Goal: Communication & Community: Answer question/provide support

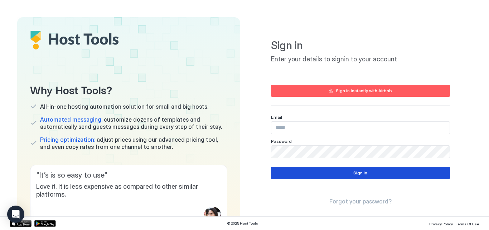
type input "**********"
click at [345, 174] on button "Sign in" at bounding box center [360, 173] width 179 height 12
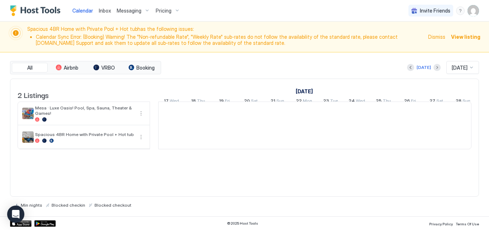
scroll to position [0, 398]
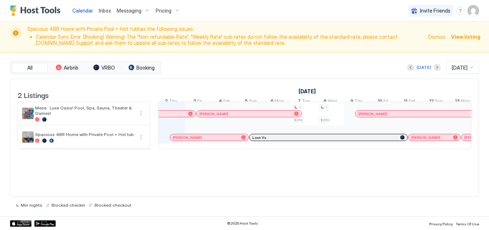
click at [439, 36] on span "Dismiss" at bounding box center [436, 37] width 17 height 8
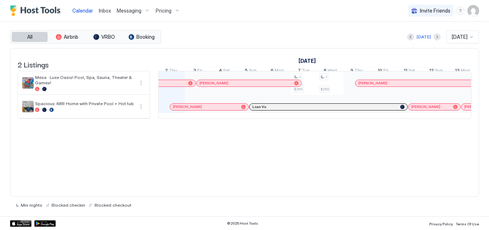
click at [33, 38] on button "All" at bounding box center [30, 37] width 36 height 10
click at [29, 34] on span "All" at bounding box center [29, 37] width 5 height 6
click at [106, 9] on span "Inbox" at bounding box center [105, 11] width 12 height 6
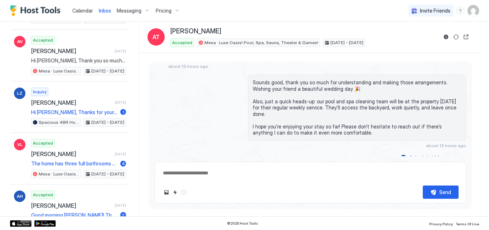
scroll to position [1418, 0]
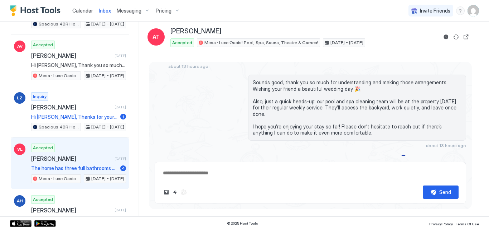
click at [57, 166] on span "The home has three full bathrooms with showers: one is attached to a bedroom, a…" at bounding box center [74, 168] width 86 height 6
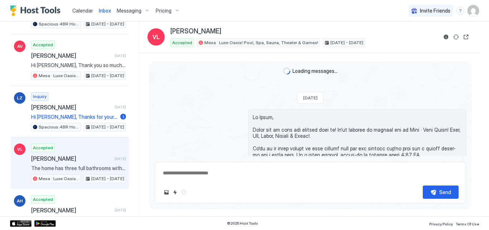
scroll to position [620, 0]
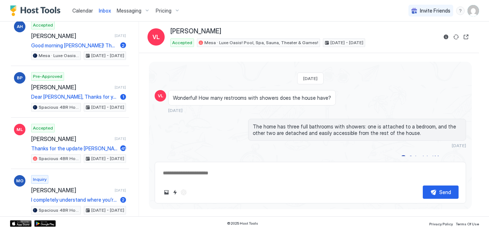
scroll to position [1604, 0]
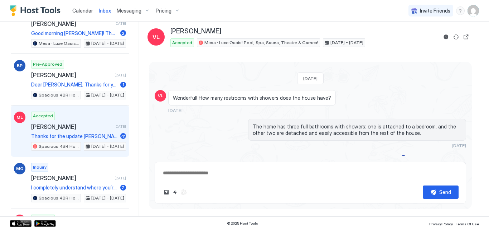
click at [61, 124] on span "[PERSON_NAME]" at bounding box center [71, 126] width 81 height 7
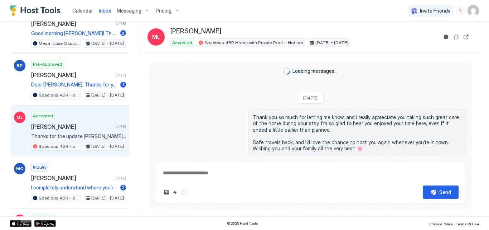
scroll to position [1015, 0]
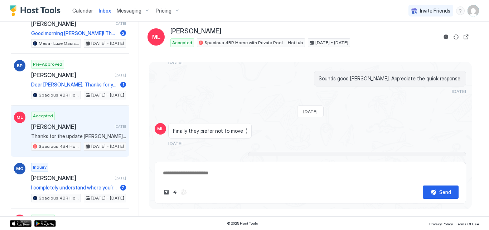
click at [257, 123] on div "Finally they prefer not to move :( [DATE]" at bounding box center [277, 134] width 218 height 23
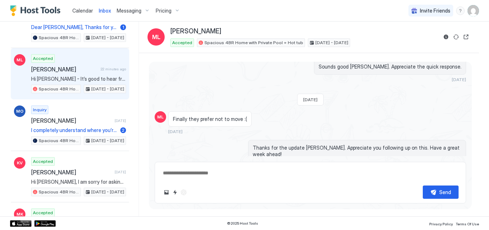
scroll to position [1676, 0]
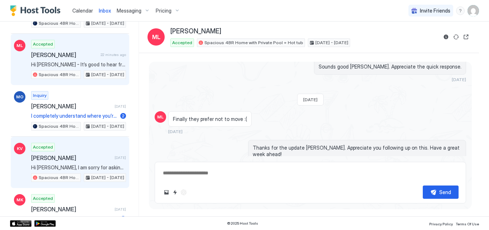
click at [67, 159] on span "[PERSON_NAME]" at bounding box center [71, 157] width 81 height 7
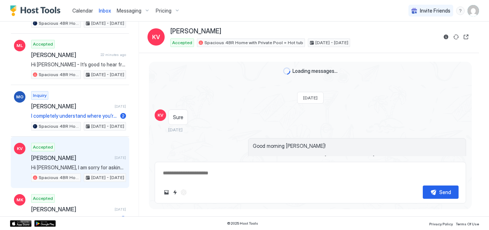
scroll to position [1172, 0]
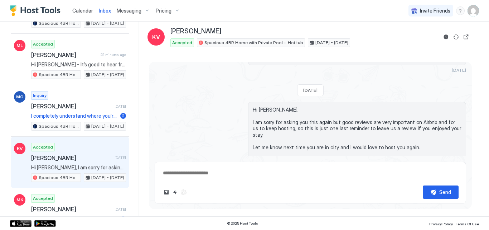
click at [213, 109] on div "Hi [PERSON_NAME], I am sorry for asking you this again but good reviews are ver…" at bounding box center [311, 142] width 312 height 80
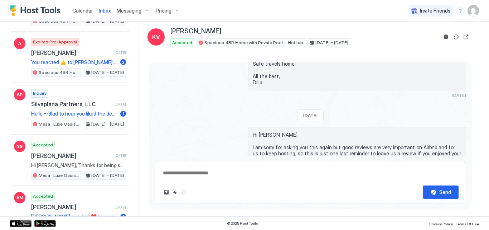
scroll to position [1891, 0]
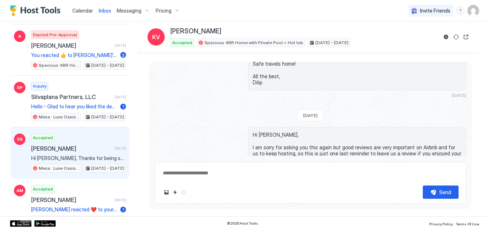
click at [66, 152] on div "Accepted [PERSON_NAME] [DATE] Hi [PERSON_NAME], Thanks for being such a great g…" at bounding box center [78, 152] width 95 height 39
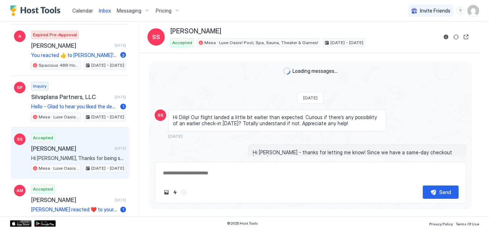
scroll to position [996, 0]
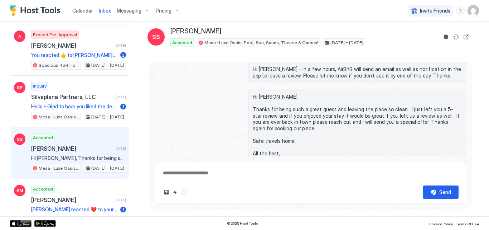
click at [172, 121] on div "Hi [PERSON_NAME], Thanks for being such a great guest and leaving the place so …" at bounding box center [311, 132] width 312 height 86
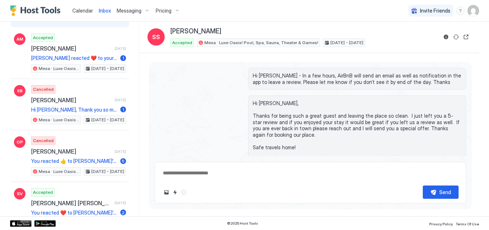
scroll to position [2048, 0]
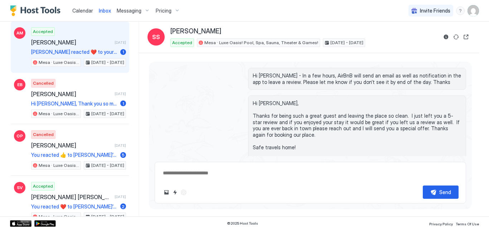
click at [48, 42] on span "[PERSON_NAME]" at bounding box center [71, 42] width 81 height 7
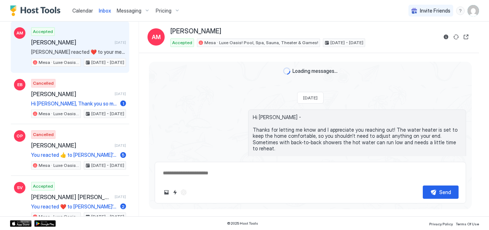
scroll to position [1059, 0]
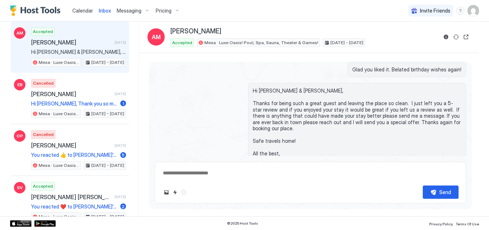
click at [210, 95] on div "Hi [PERSON_NAME] & [PERSON_NAME], Thanks for being such a great guest and leavi…" at bounding box center [311, 129] width 312 height 92
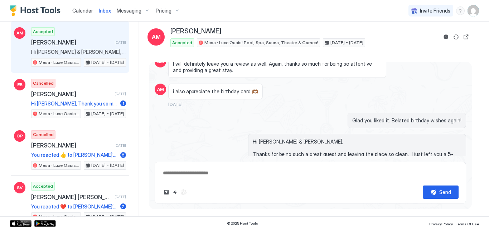
scroll to position [2351, 0]
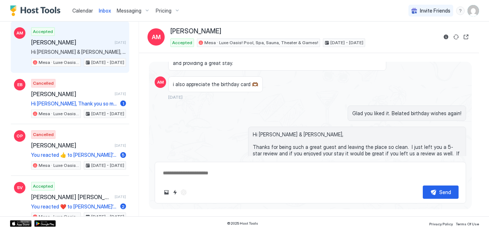
click at [128, 198] on div "Recent Scheduled Unread AT Accepted [PERSON_NAME] about 15 hours ago Mesa · Lux…" at bounding box center [74, 118] width 129 height 194
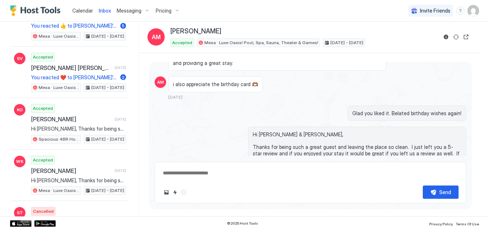
scroll to position [2191, 0]
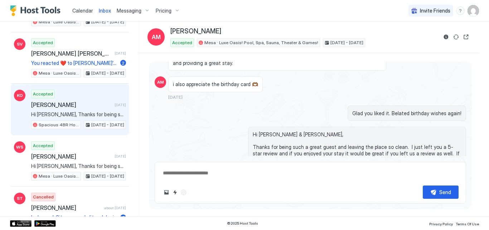
click at [68, 96] on div "Accepted [PERSON_NAME] [DATE] Hi [PERSON_NAME], Thanks for being such a great g…" at bounding box center [78, 109] width 95 height 39
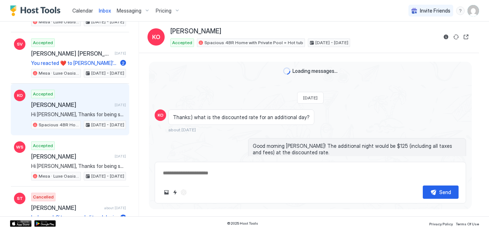
scroll to position [1456, 0]
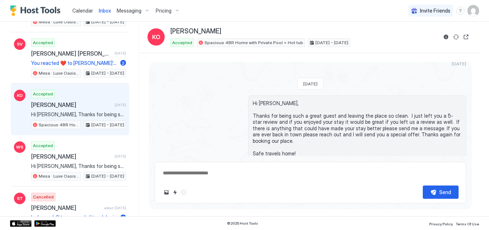
click at [192, 111] on div "Hi [PERSON_NAME], Thanks for being such a great guest and leaving the place so …" at bounding box center [311, 141] width 312 height 92
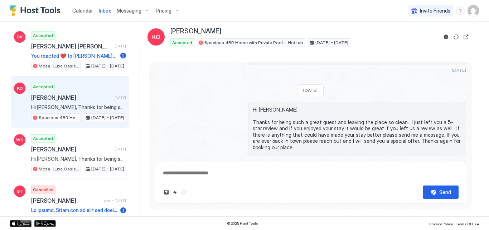
scroll to position [2206, 0]
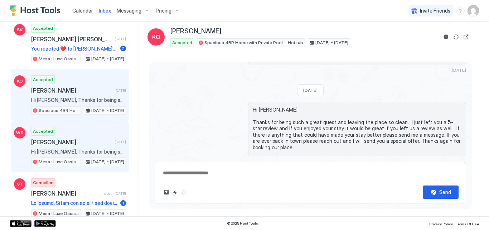
click at [71, 141] on span "[PERSON_NAME]" at bounding box center [71, 141] width 81 height 7
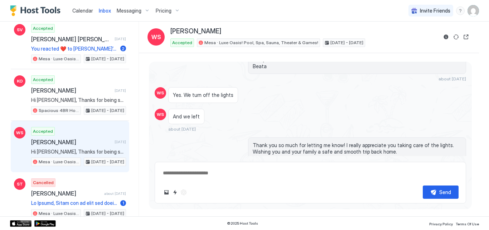
scroll to position [1025, 0]
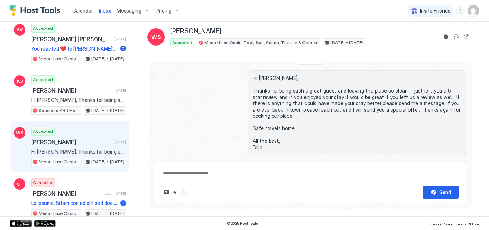
click at [191, 116] on div "Hi [PERSON_NAME], Thanks for being such a great guest and leaving the place so …" at bounding box center [311, 116] width 312 height 92
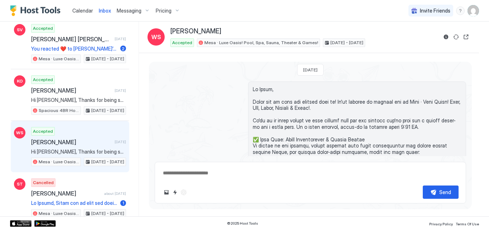
scroll to position [0, 0]
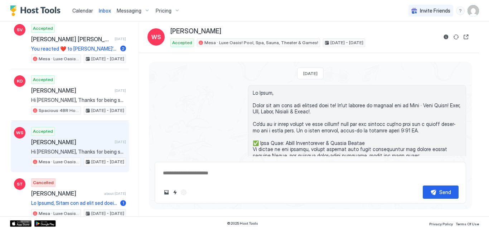
click at [203, 114] on div "[DATE]" at bounding box center [311, 206] width 312 height 242
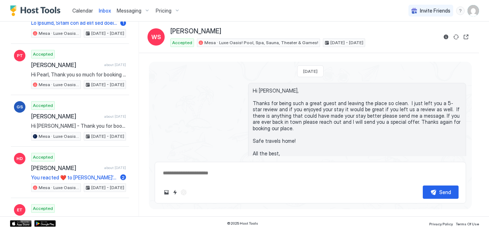
scroll to position [2392, 0]
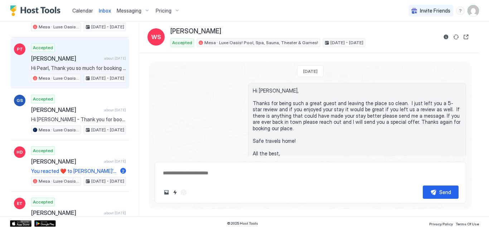
click at [61, 59] on span "[PERSON_NAME]" at bounding box center [66, 58] width 70 height 7
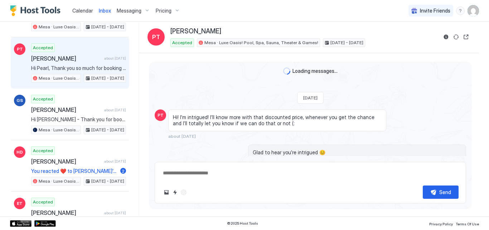
scroll to position [1449, 0]
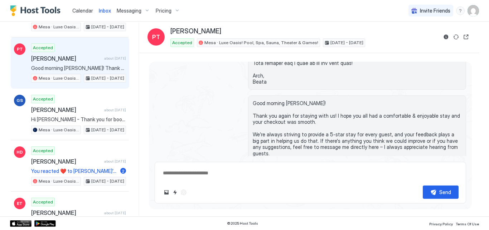
click at [211, 96] on div "Good morning [PERSON_NAME]! Thank you again for staying with us! I hope you all…" at bounding box center [311, 138] width 312 height 86
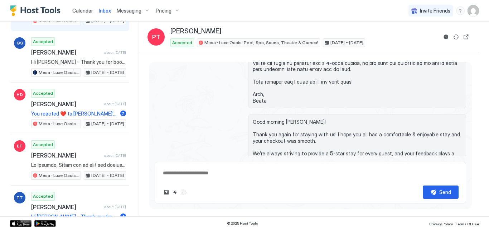
scroll to position [2463, 0]
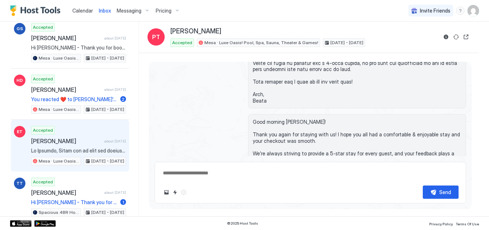
click at [62, 140] on span "[PERSON_NAME]" at bounding box center [66, 140] width 70 height 7
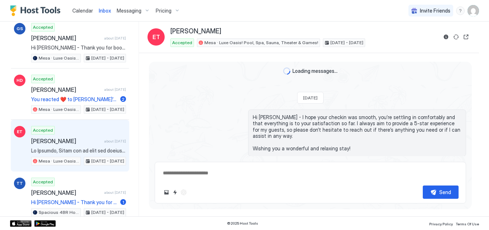
scroll to position [1009, 0]
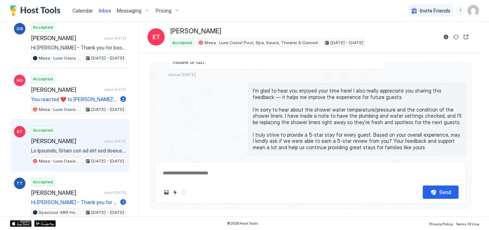
click at [209, 112] on div "I’m glad to hear you enjoyed your time here! I also really appreciate you shari…" at bounding box center [311, 129] width 312 height 92
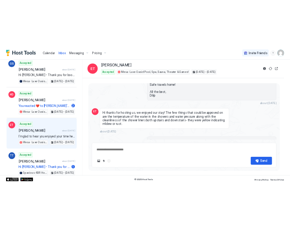
scroll to position [2718, 0]
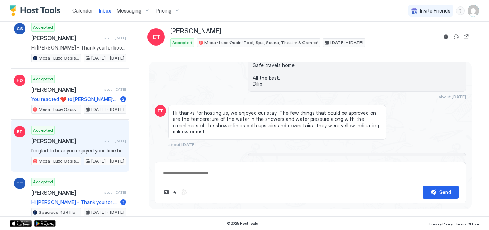
type textarea "*"
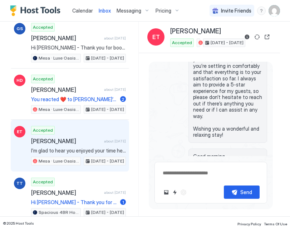
scroll to position [4006, 0]
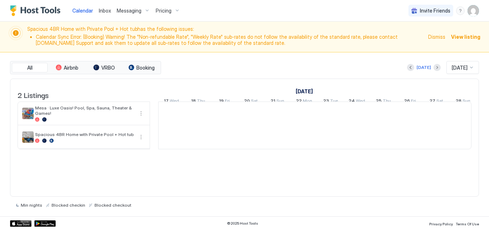
scroll to position [0, 398]
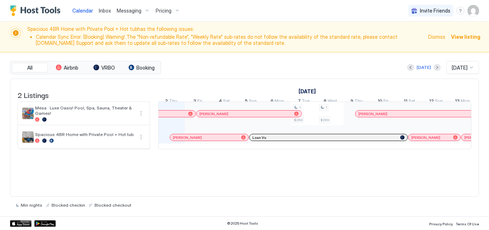
click at [435, 38] on span "Dismiss" at bounding box center [436, 37] width 17 height 8
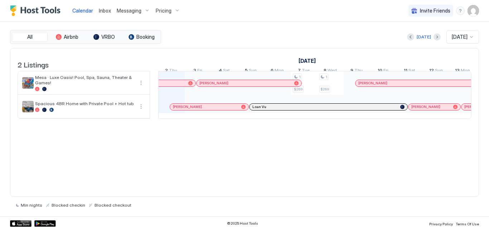
click at [102, 13] on span "Inbox" at bounding box center [105, 11] width 12 height 6
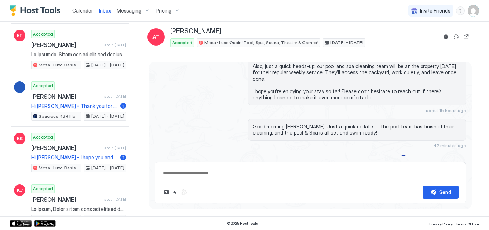
scroll to position [2564, 0]
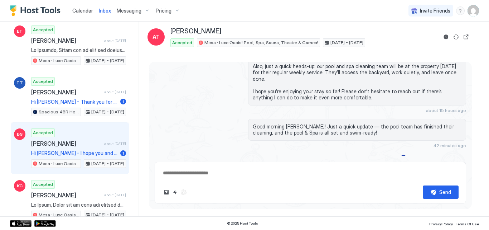
click at [68, 139] on div "Accepted Brittany Strausbaugh about 1 month ago Hi Brittany - I hope you and yo…" at bounding box center [78, 147] width 95 height 39
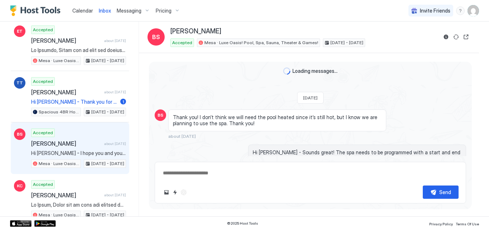
scroll to position [1518, 0]
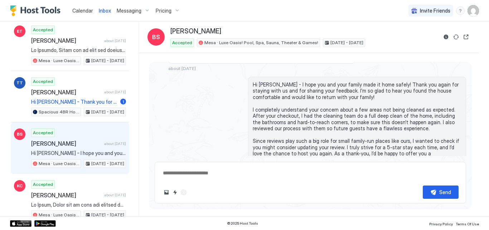
click at [215, 108] on div "Hi Brittany - I hope you and your family made it home safely! Thank you again f…" at bounding box center [311, 132] width 312 height 111
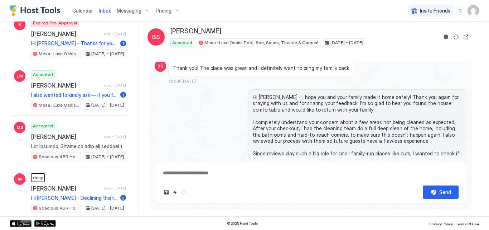
scroll to position [2893, 0]
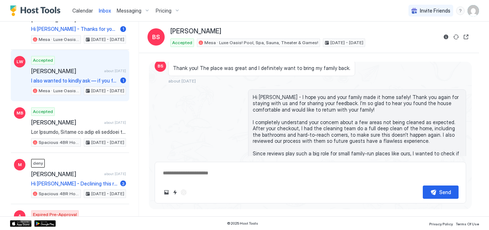
click at [55, 71] on span "[PERSON_NAME]" at bounding box center [66, 70] width 70 height 7
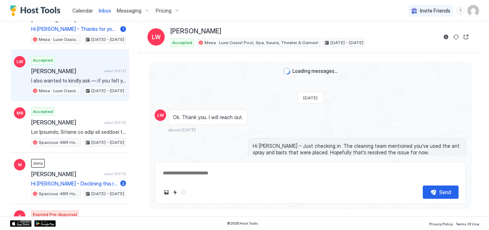
scroll to position [1022, 0]
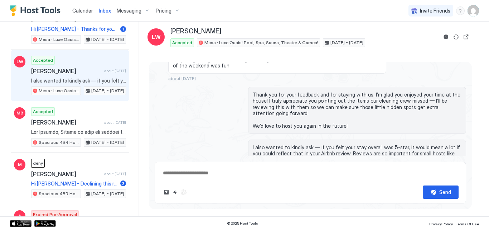
click at [196, 107] on div "Thank you for your feedback and for staying with us. I’m glad you enjoyed your …" at bounding box center [311, 110] width 312 height 47
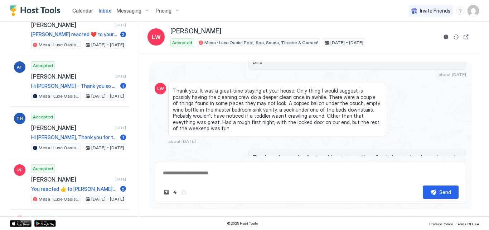
scroll to position [4333, 0]
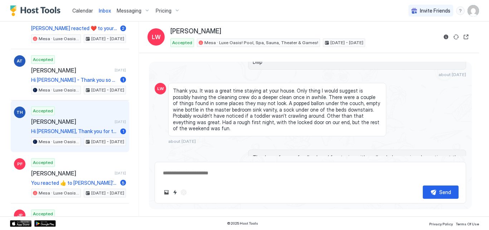
click at [62, 119] on span "Tracey Hollon" at bounding box center [71, 121] width 81 height 7
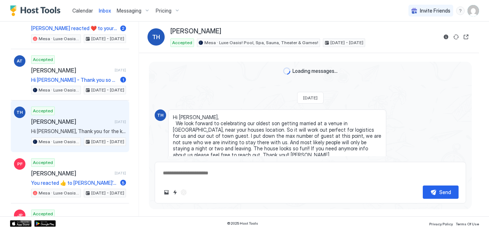
scroll to position [360, 0]
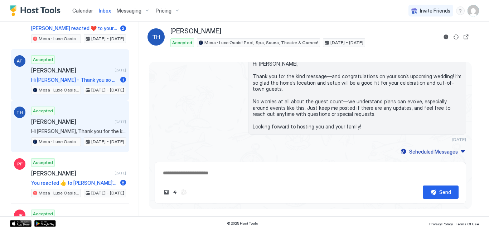
click at [68, 80] on span "Hi Alex - Thank you so much for the thoughtful message — I really appreciate yo…" at bounding box center [74, 80] width 86 height 6
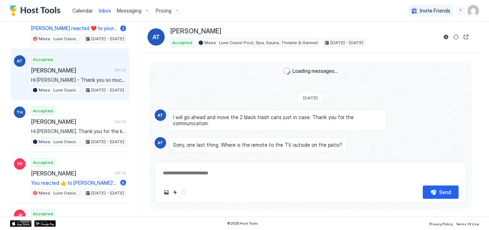
scroll to position [1217, 0]
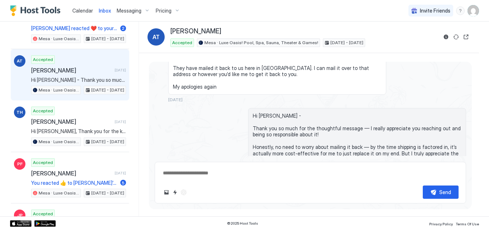
click at [175, 108] on div "Hi Alex - Thank you so much for the thoughtful message — I really appreciate yo…" at bounding box center [311, 148] width 312 height 80
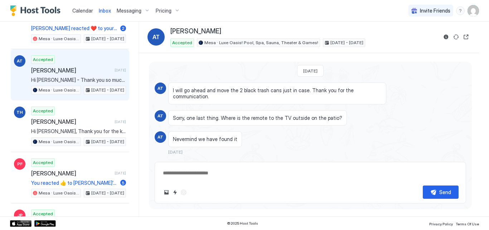
scroll to position [0, 0]
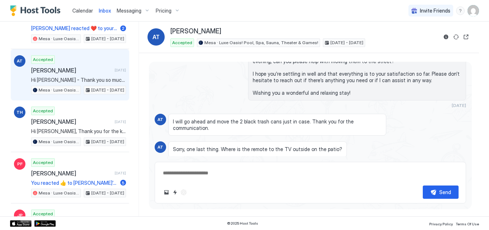
type textarea "*"
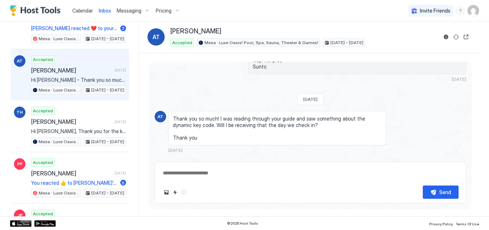
scroll to position [779, 0]
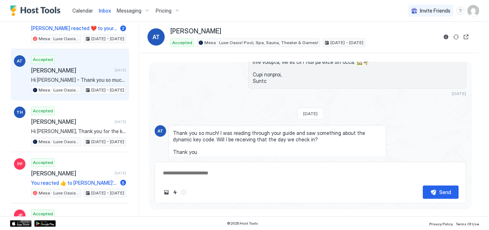
click at [474, 11] on img "User profile" at bounding box center [473, 10] width 11 height 11
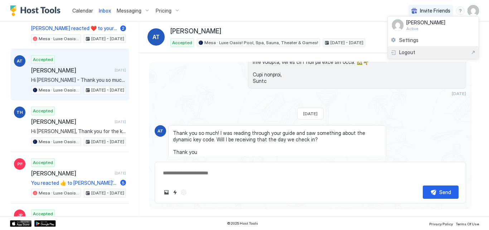
click at [411, 52] on span "Logout" at bounding box center [407, 52] width 16 height 6
